Goal: Task Accomplishment & Management: Use online tool/utility

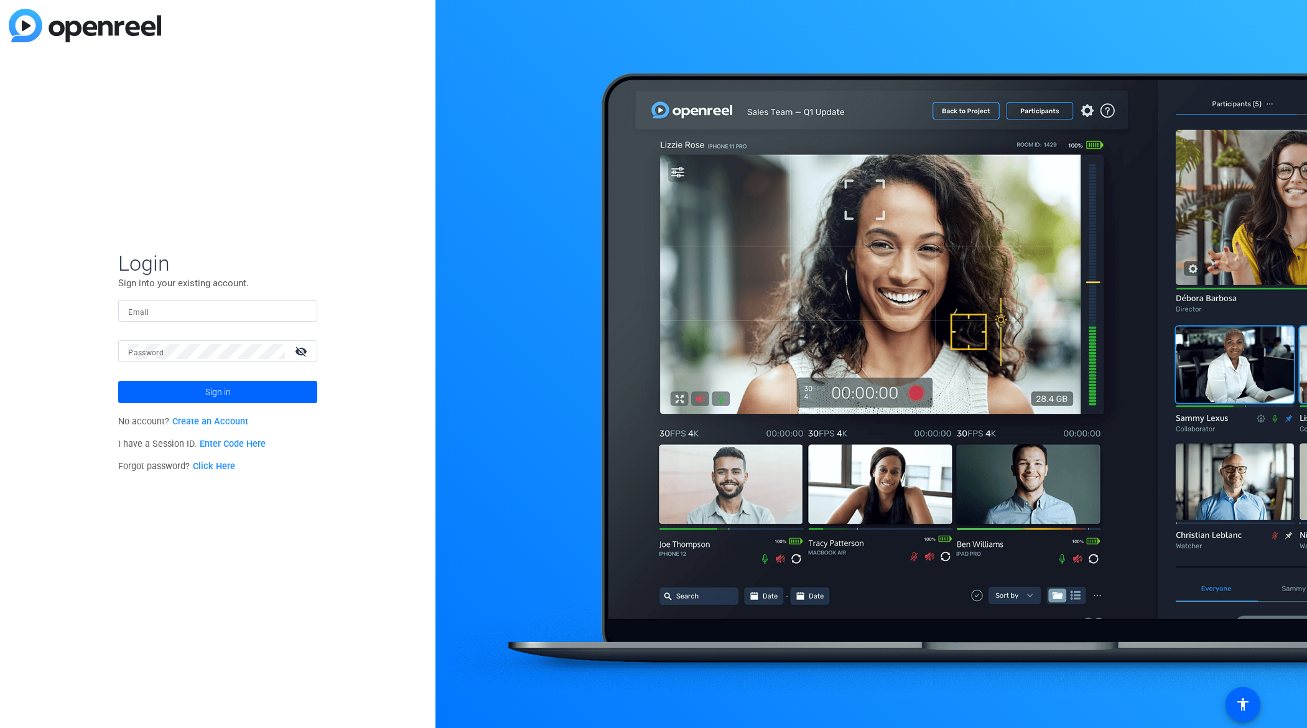
click at [248, 302] on div at bounding box center [217, 311] width 179 height 22
type input "[PERSON_NAME][EMAIL_ADDRESS][DOMAIN_NAME]"
click at [206, 385] on span "Sign in" at bounding box center [218, 391] width 26 height 31
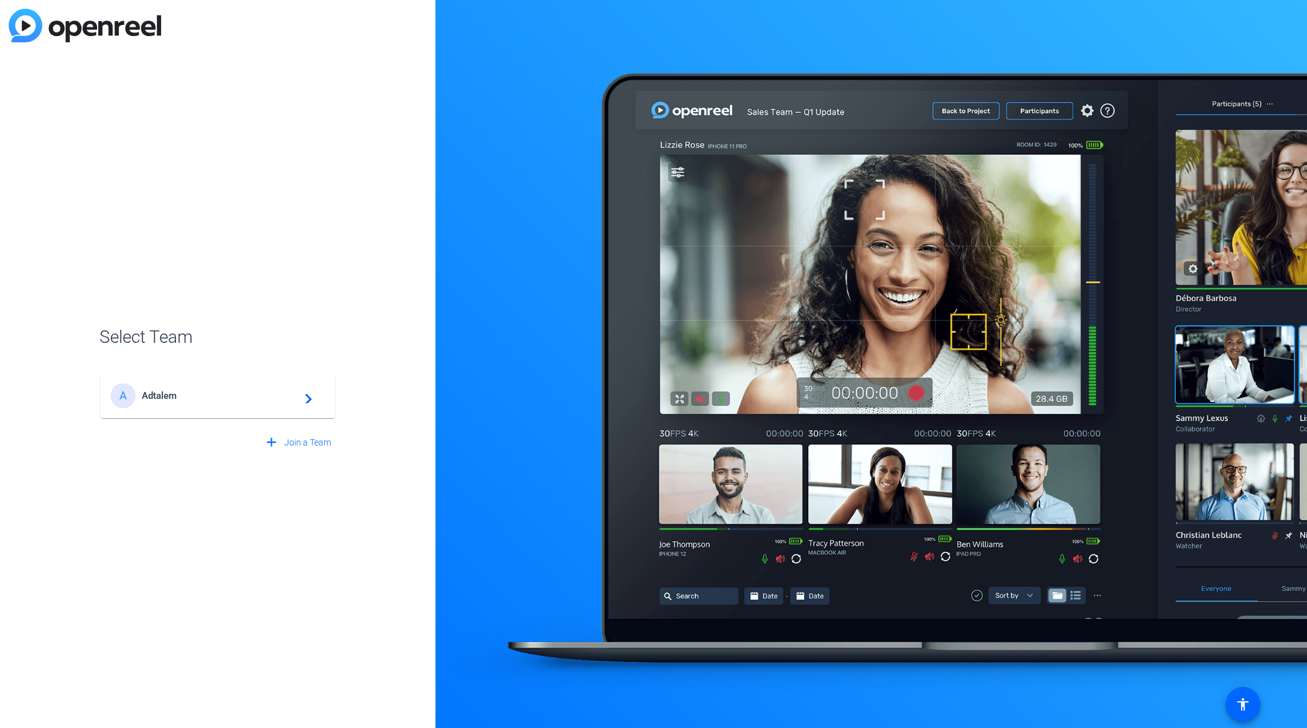
click at [238, 379] on mat-card-content "A Adtalem navigate_next" at bounding box center [218, 395] width 234 height 45
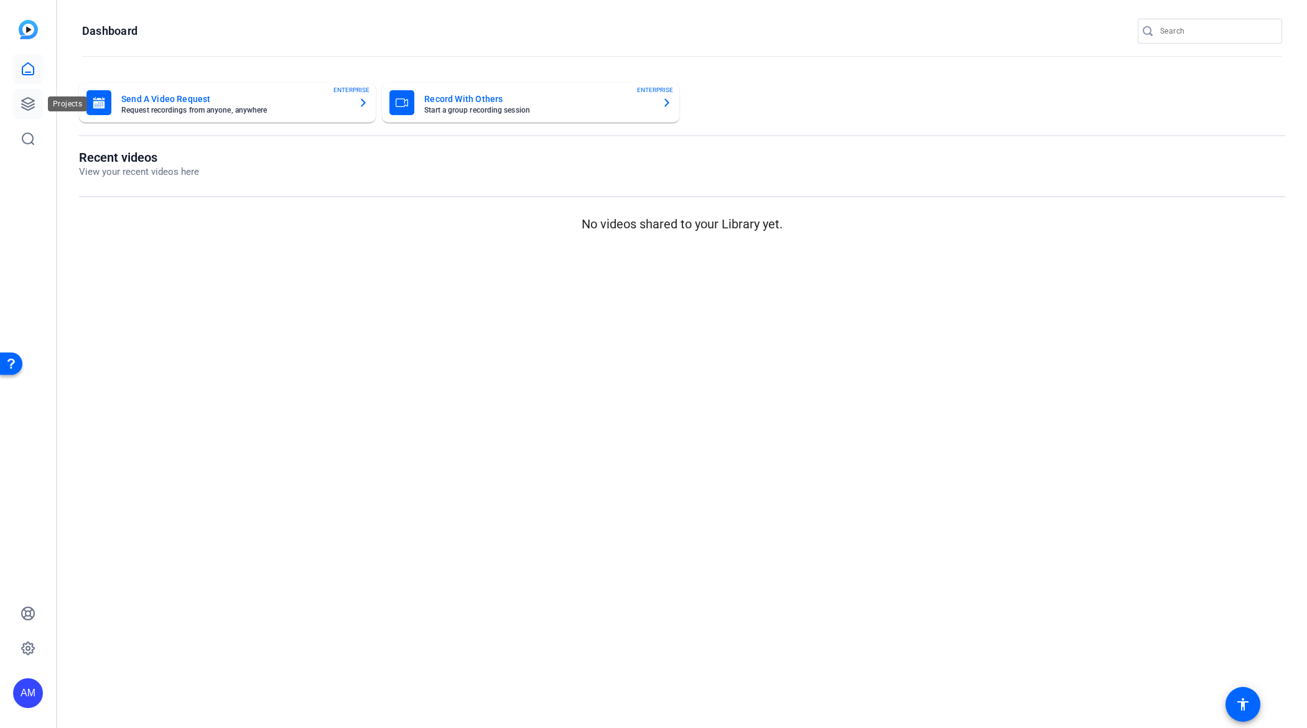
click at [26, 101] on icon at bounding box center [28, 103] width 15 height 15
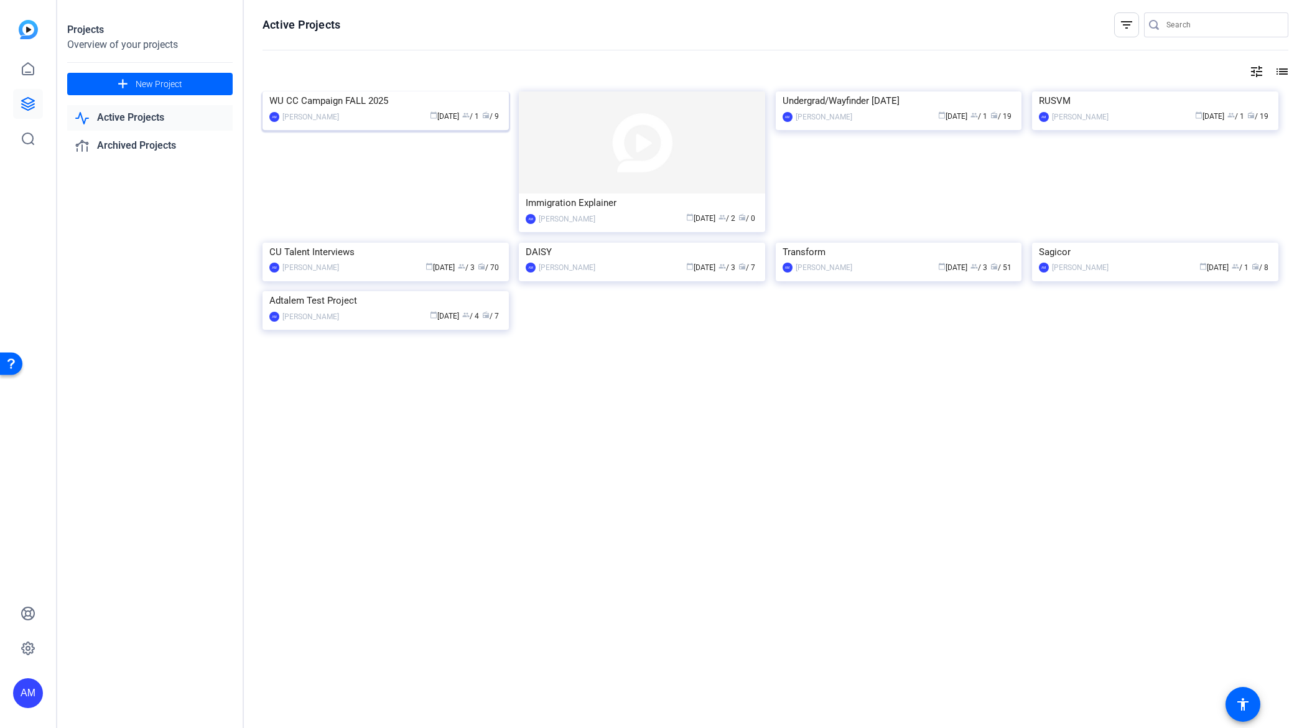
click at [314, 91] on img at bounding box center [385, 91] width 246 height 0
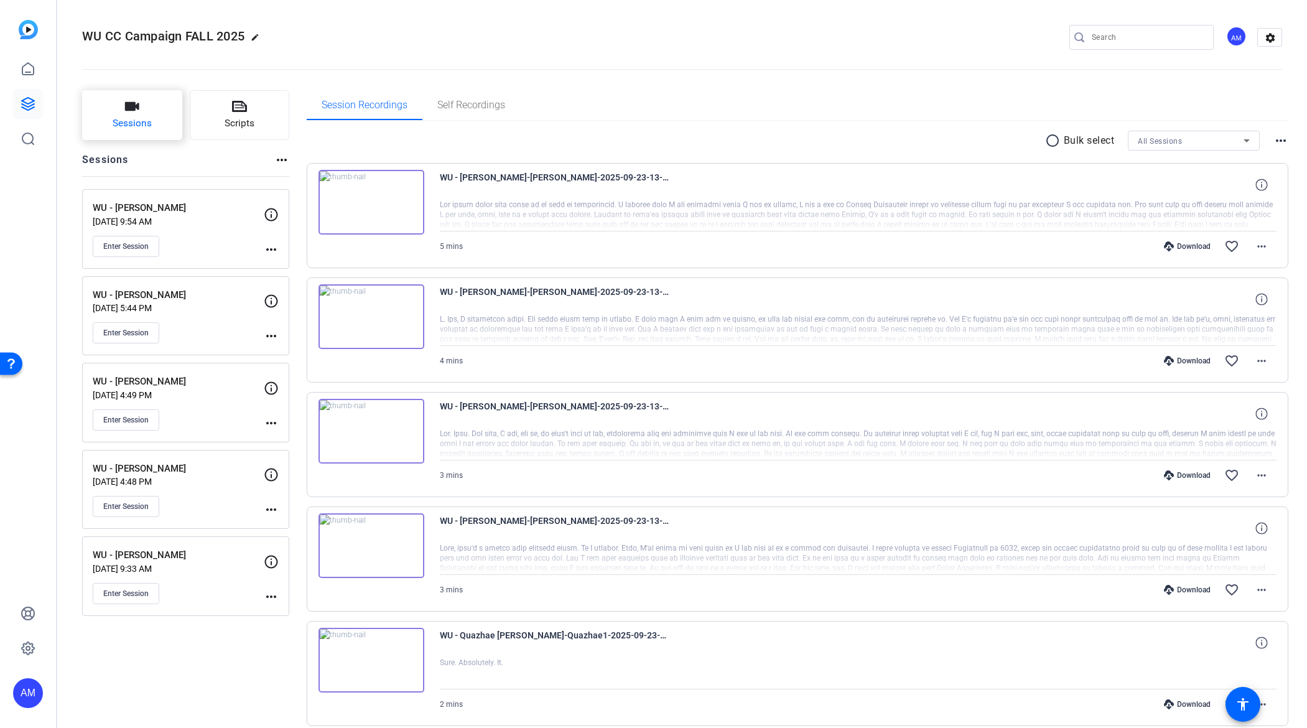
click at [139, 115] on button "Sessions" at bounding box center [132, 115] width 100 height 50
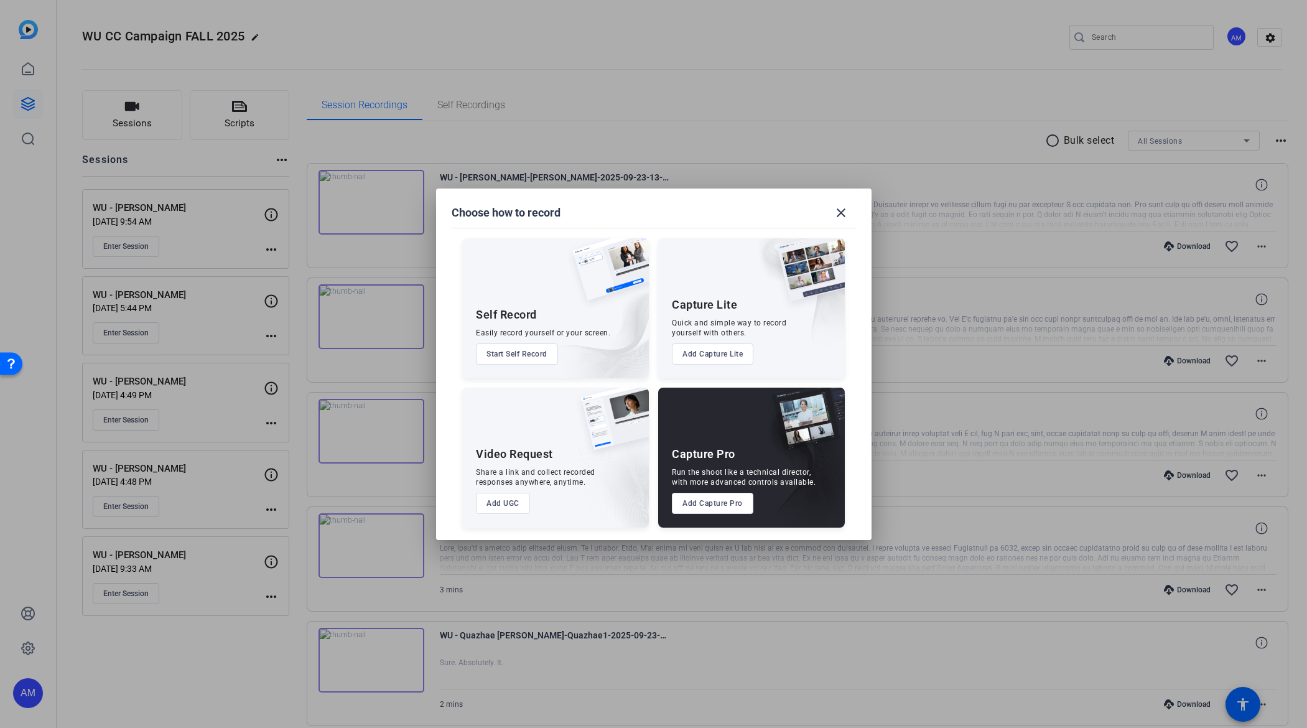
click at [702, 508] on button "Add Capture Pro" at bounding box center [712, 503] width 81 height 21
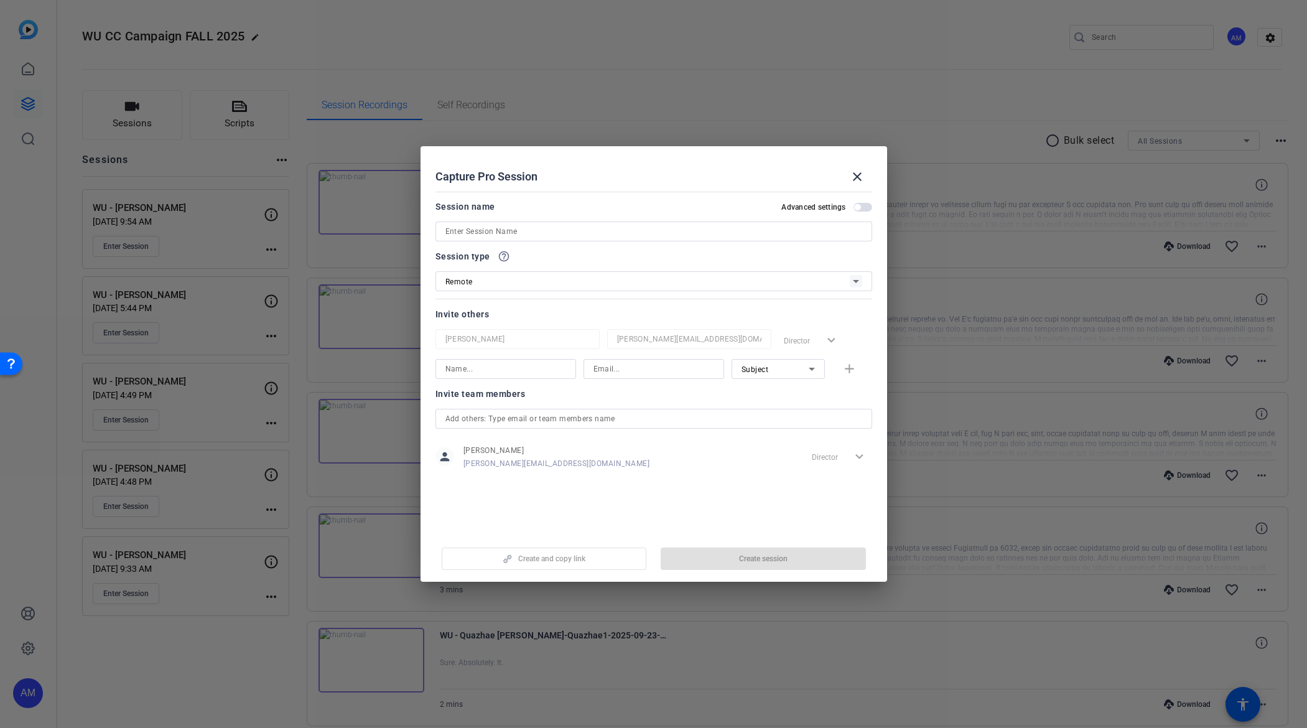
click at [549, 230] on input at bounding box center [653, 231] width 417 height 15
type input "WU - Ann Dulaney"
click at [781, 561] on span "Create session" at bounding box center [763, 559] width 49 height 10
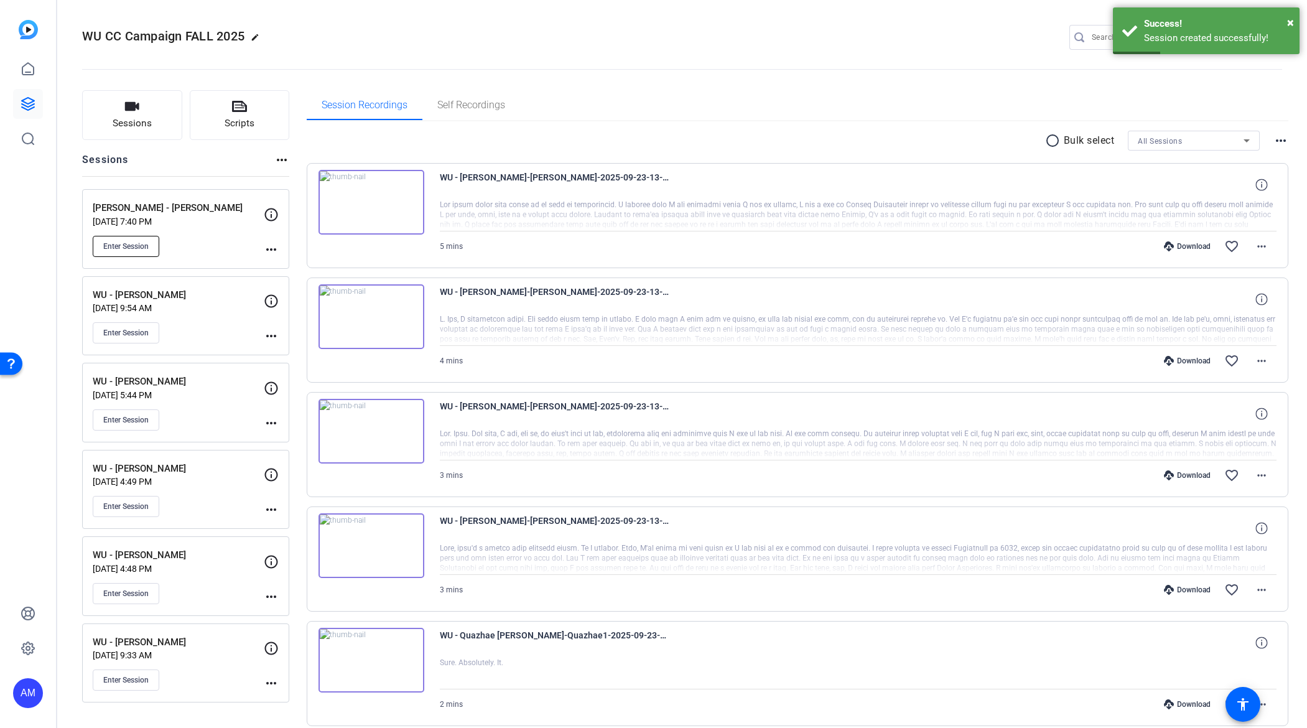
click at [137, 245] on span "Enter Session" at bounding box center [125, 246] width 45 height 10
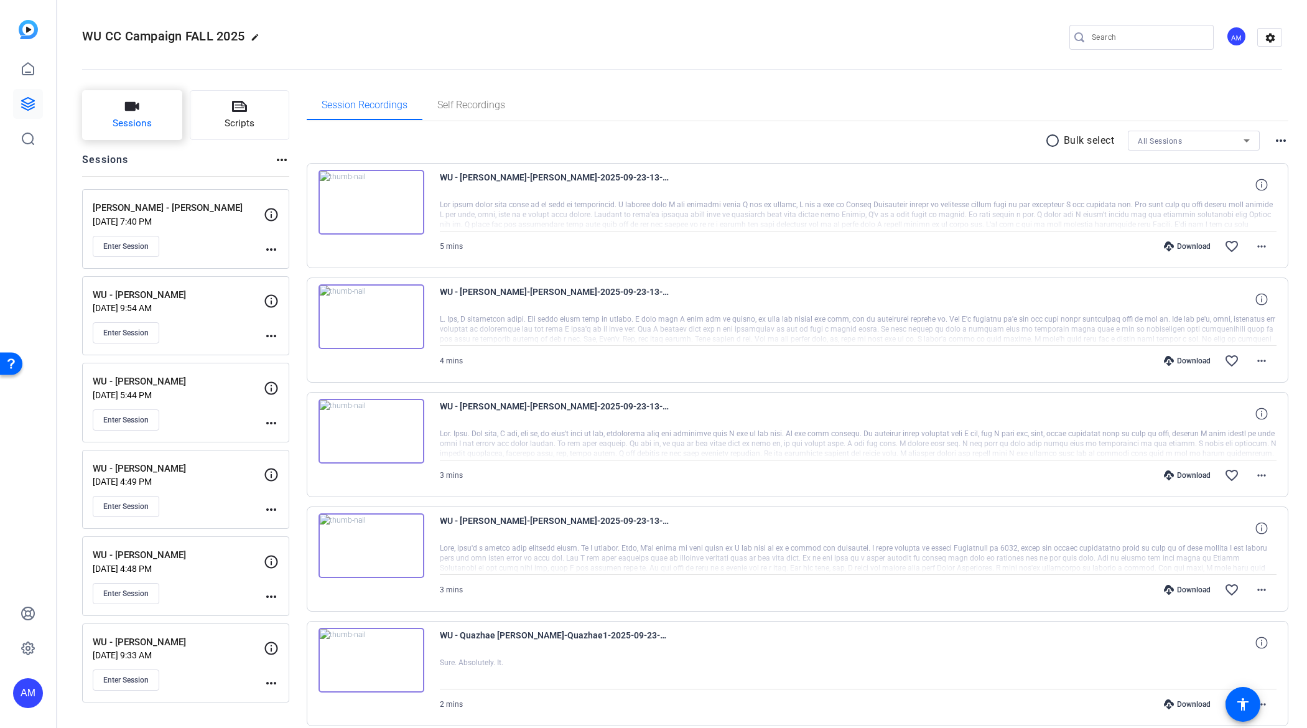
click at [147, 119] on span "Sessions" at bounding box center [132, 123] width 39 height 14
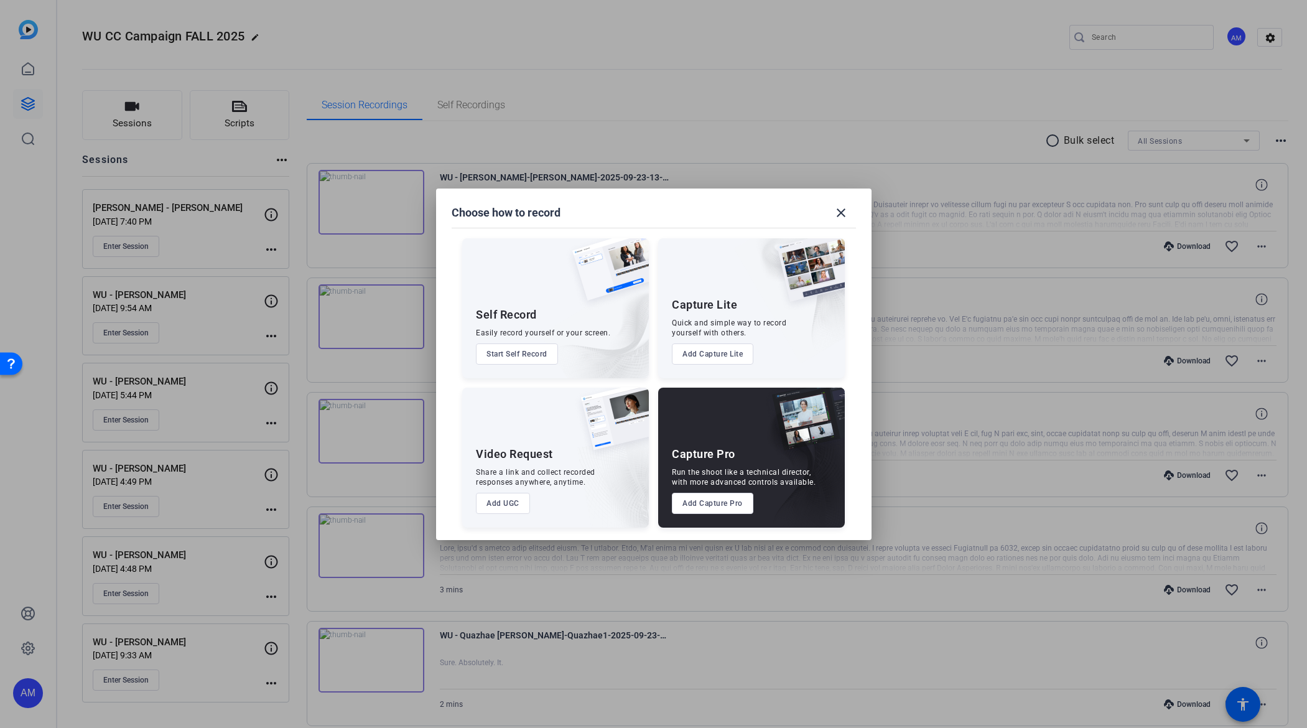
click at [736, 505] on button "Add Capture Pro" at bounding box center [712, 503] width 81 height 21
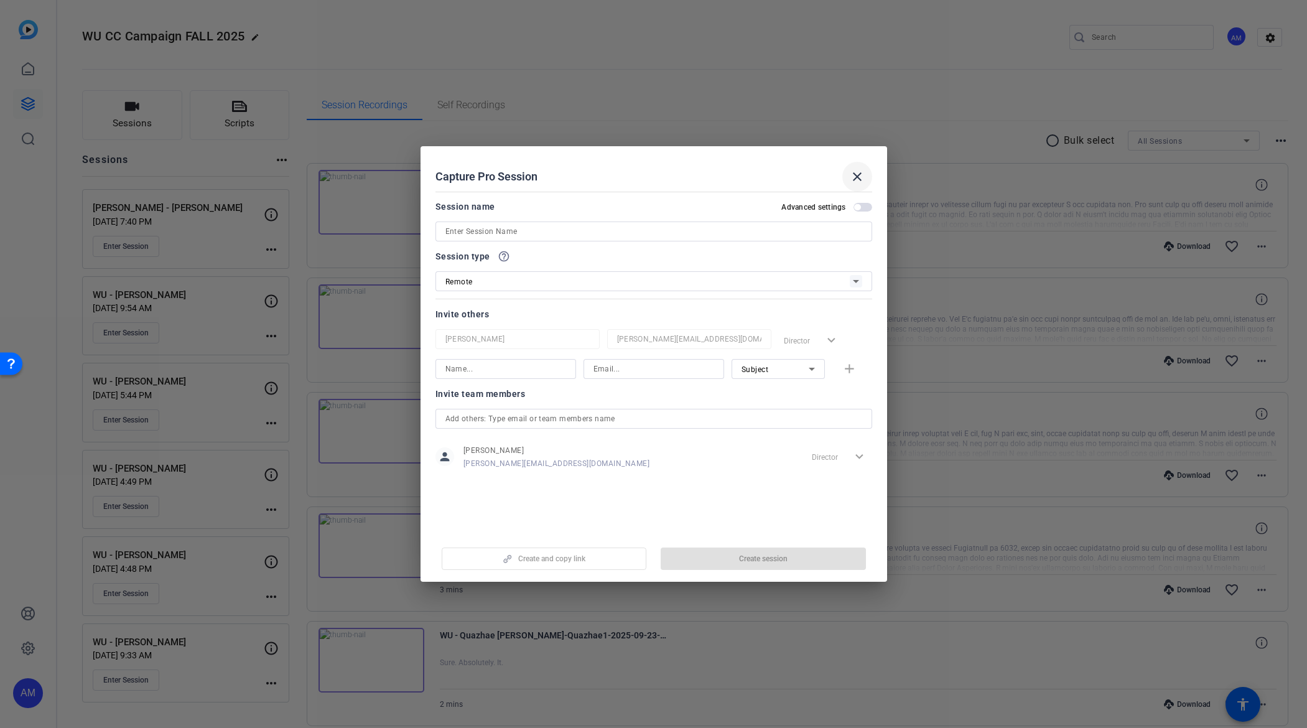
click at [850, 177] on mat-icon "close" at bounding box center [857, 176] width 15 height 15
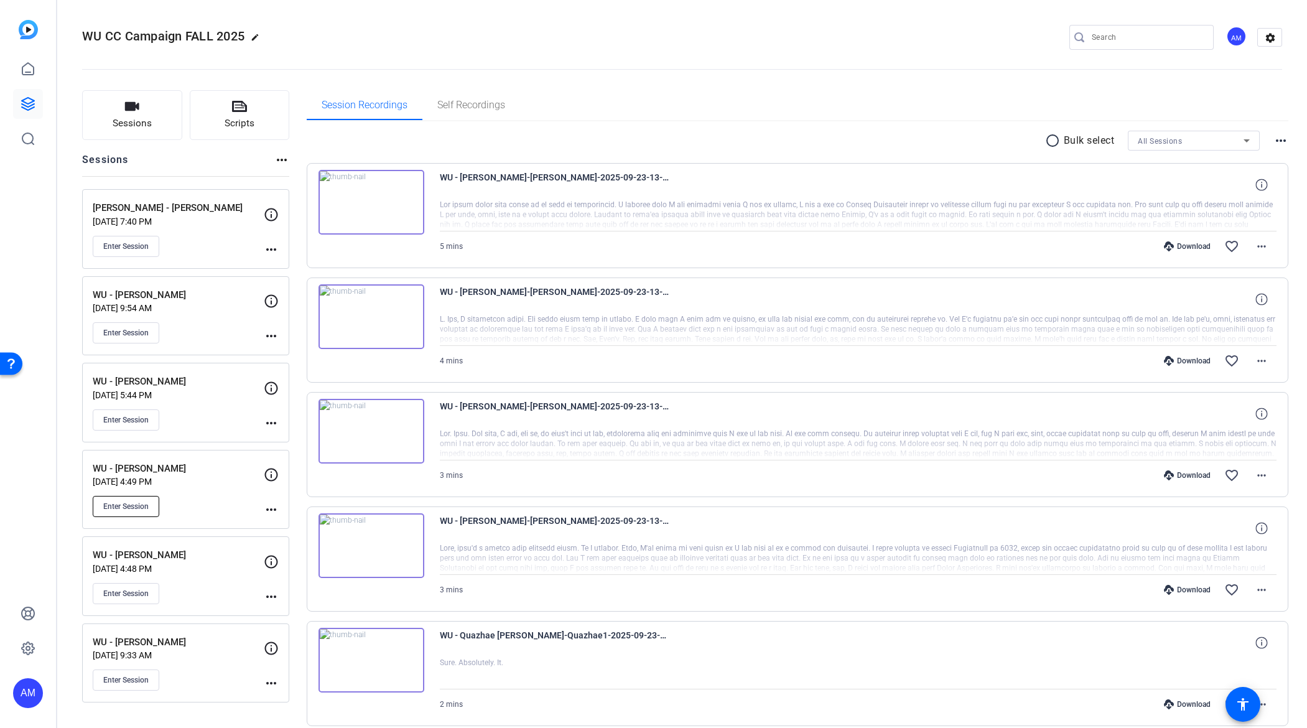
click at [146, 511] on button "Enter Session" at bounding box center [126, 506] width 67 height 21
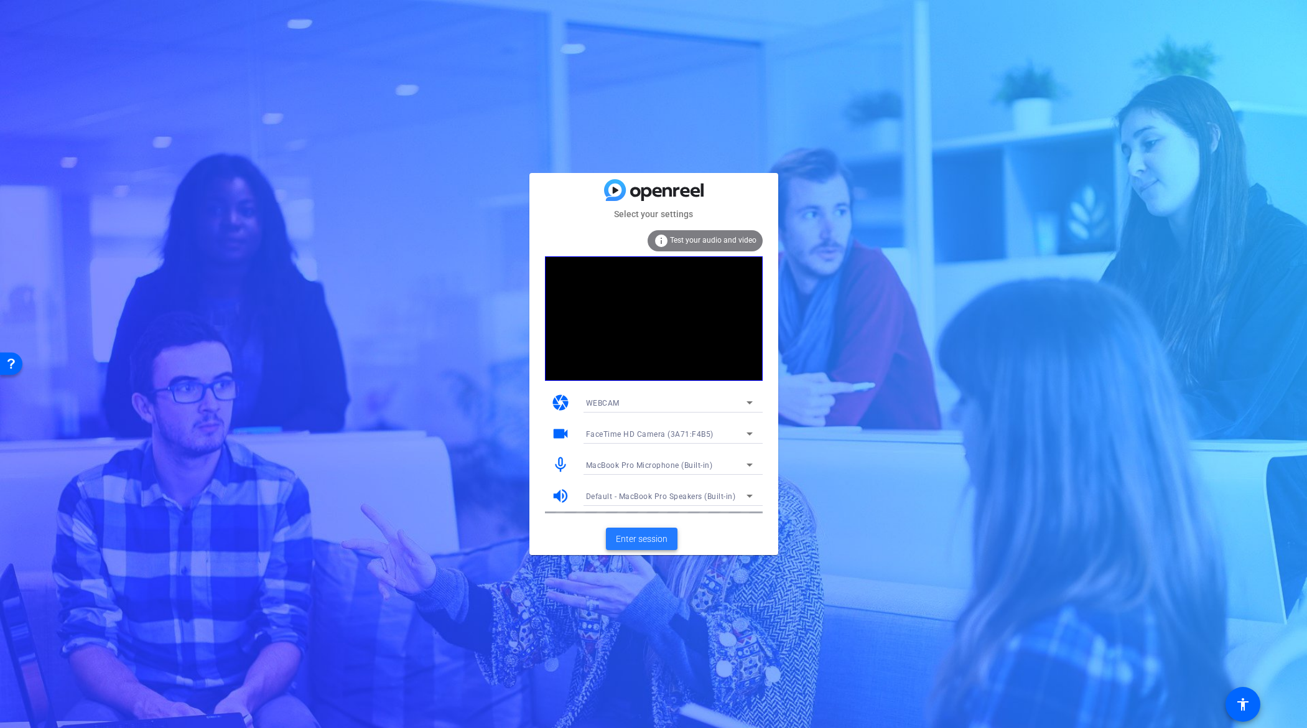
click at [663, 537] on span "Enter session" at bounding box center [642, 538] width 52 height 13
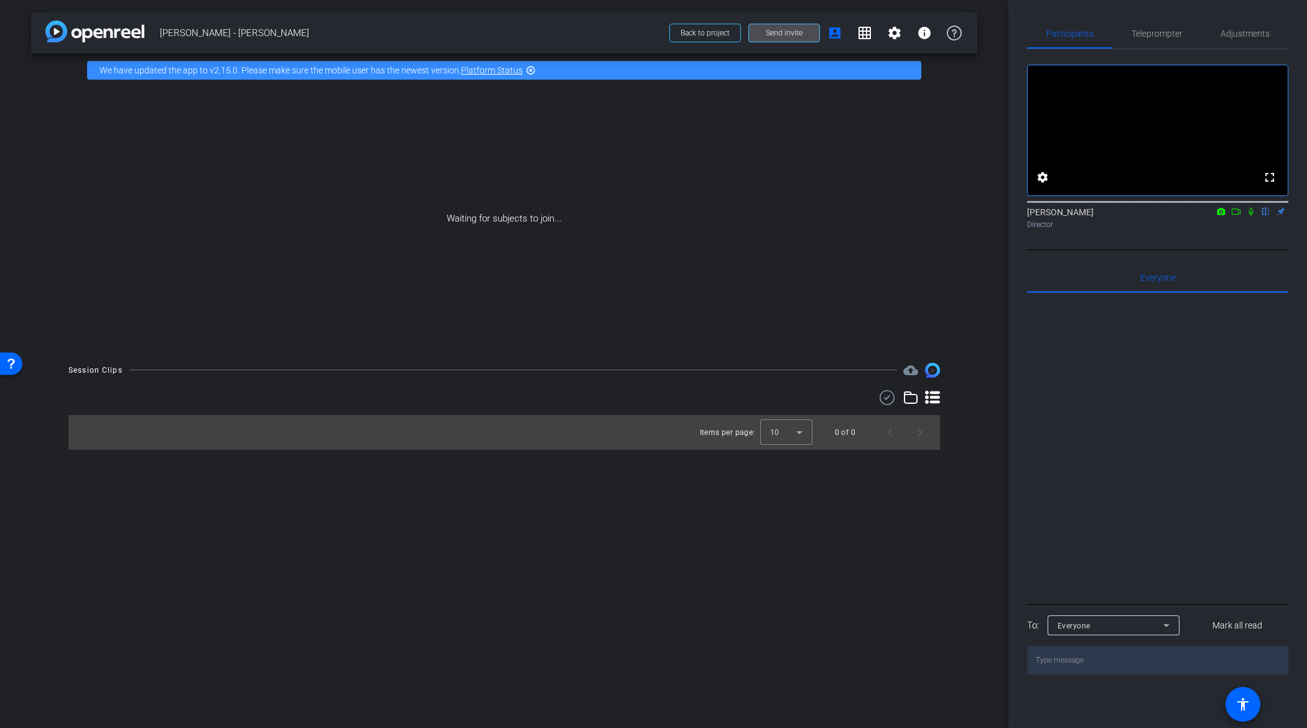
click at [789, 28] on span "Send invite" at bounding box center [784, 33] width 37 height 10
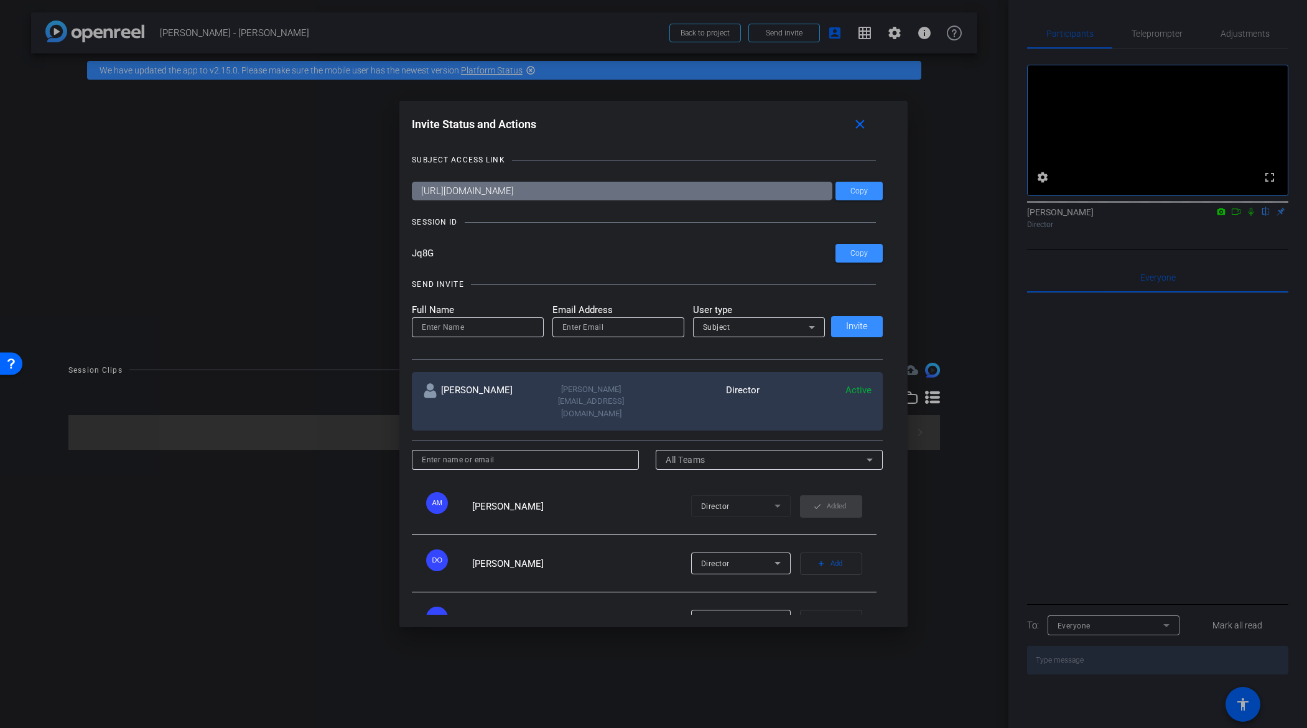
drag, startPoint x: 463, startPoint y: 253, endPoint x: 381, endPoint y: 224, distance: 86.9
click at [378, 243] on div "Invite Status and Actions close SUBJECT ACCESS LINK https://capture.openreel.co…" at bounding box center [653, 364] width 1307 height 728
click at [858, 190] on span "Copy" at bounding box center [858, 191] width 17 height 9
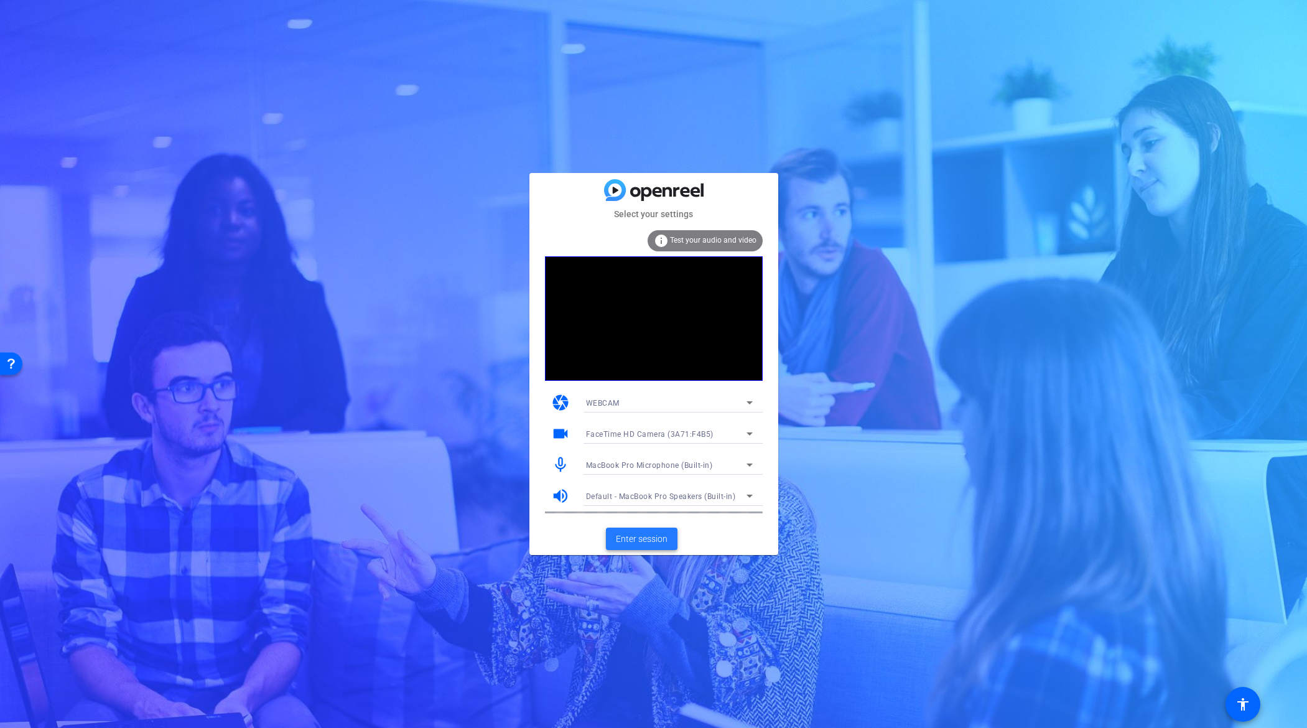
click at [642, 544] on span "Enter session" at bounding box center [642, 538] width 52 height 13
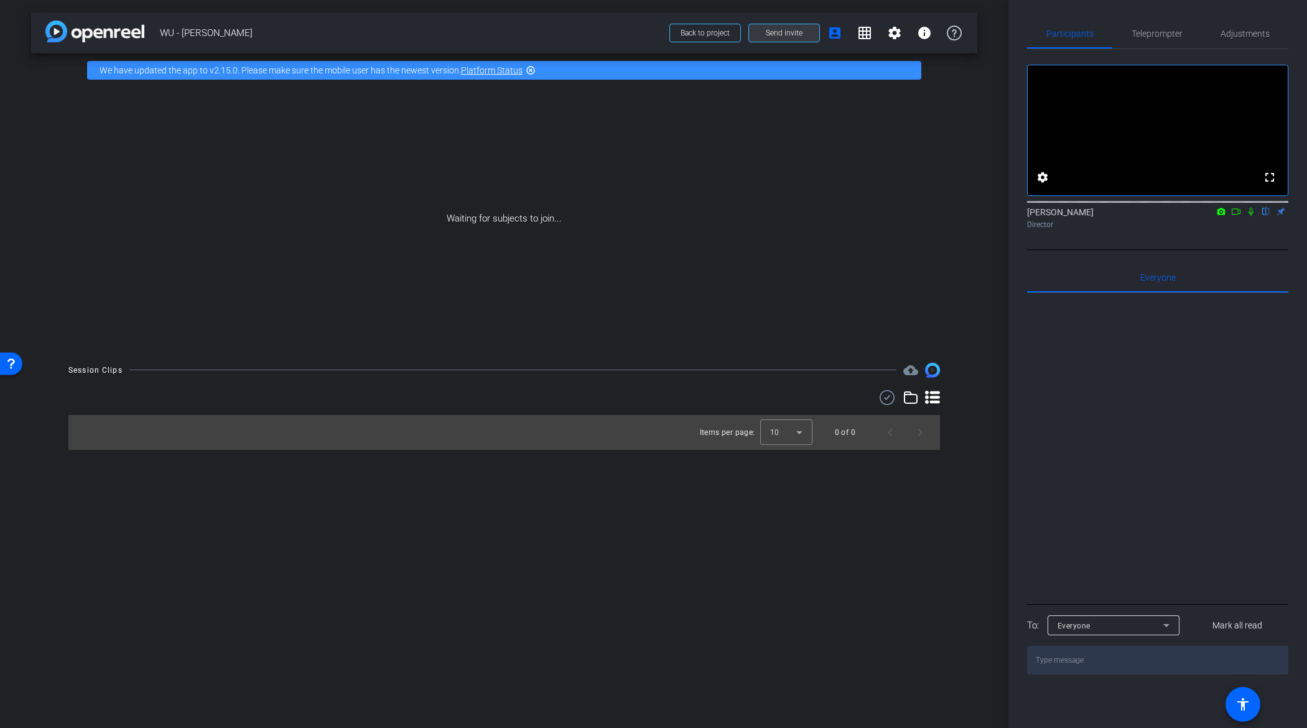
click at [810, 34] on span at bounding box center [784, 33] width 70 height 30
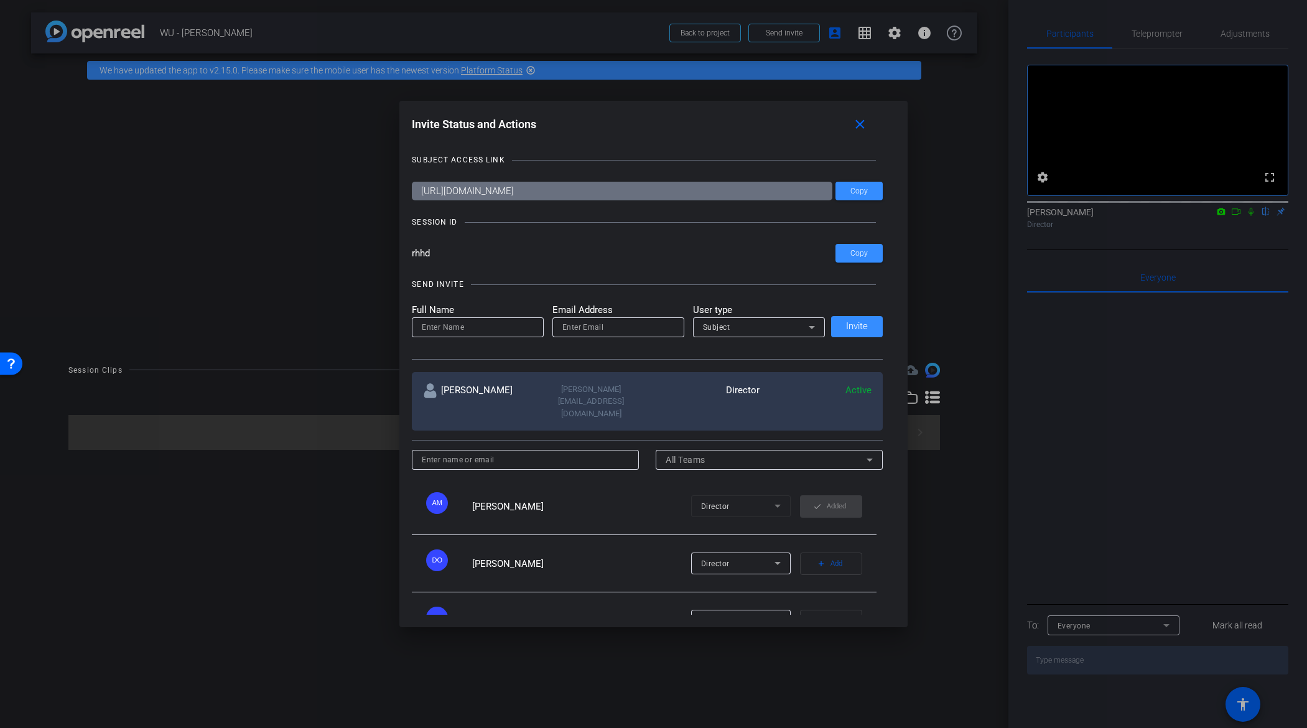
drag, startPoint x: 529, startPoint y: 256, endPoint x: 389, endPoint y: 249, distance: 140.1
click at [389, 249] on div "Invite Status and Actions close SUBJECT ACCESS LINK [URL][DOMAIN_NAME] Copy SES…" at bounding box center [653, 364] width 1307 height 728
click at [861, 194] on span "Copy" at bounding box center [858, 191] width 17 height 9
click at [866, 125] on mat-icon "close" at bounding box center [860, 125] width 16 height 16
